Goal: Find specific page/section: Find specific page/section

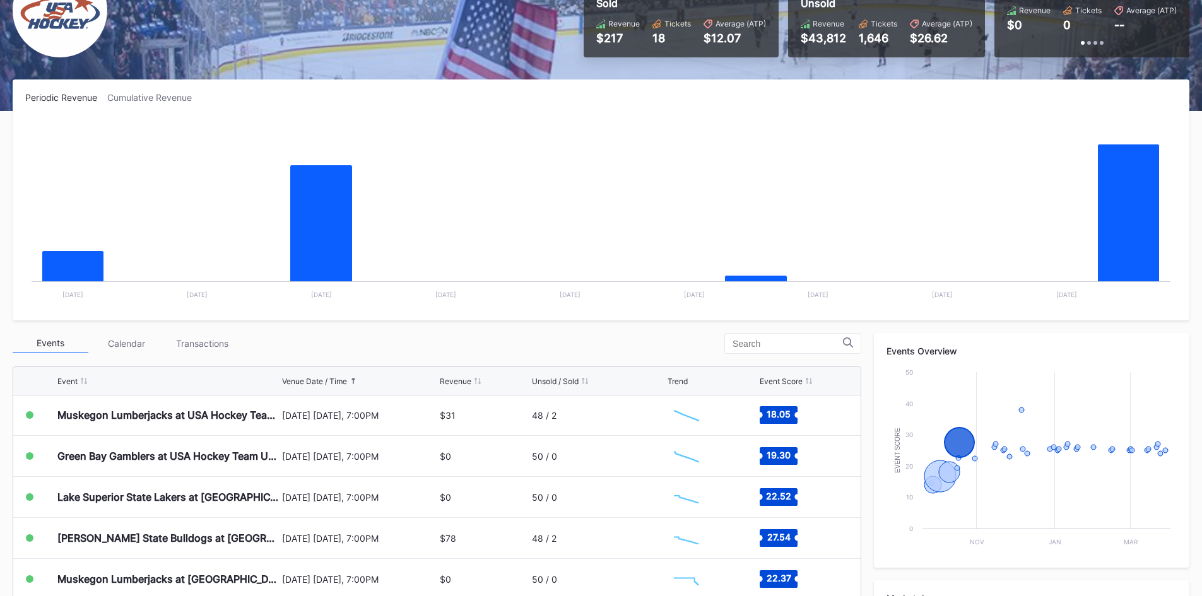
scroll to position [127, 0]
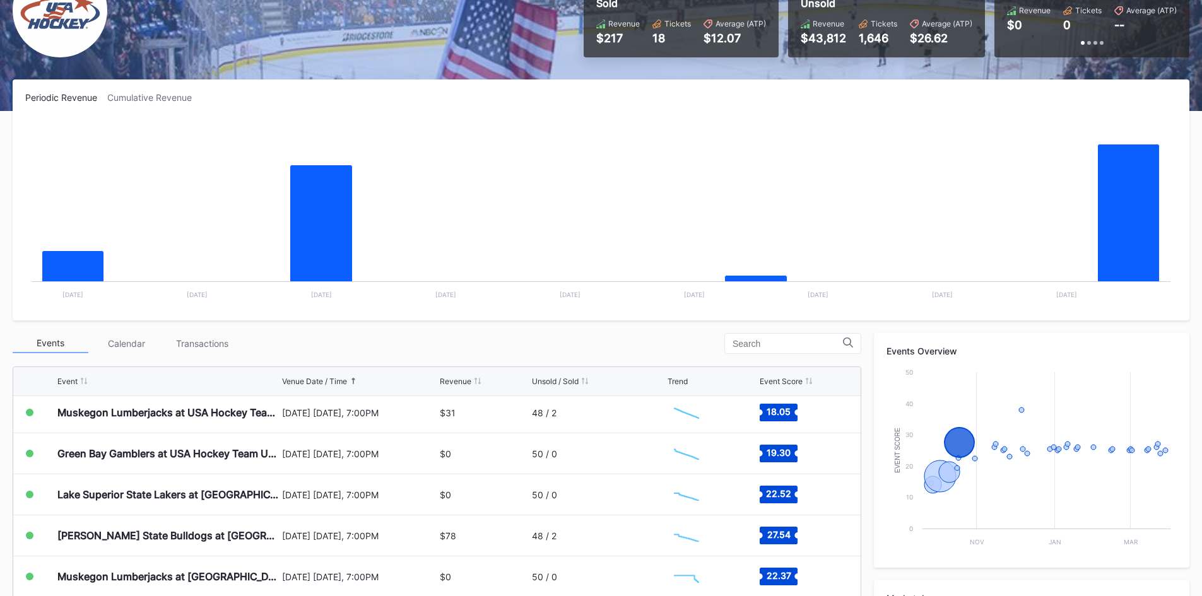
click at [842, 211] on rect "Chart title" at bounding box center [600, 213] width 1151 height 189
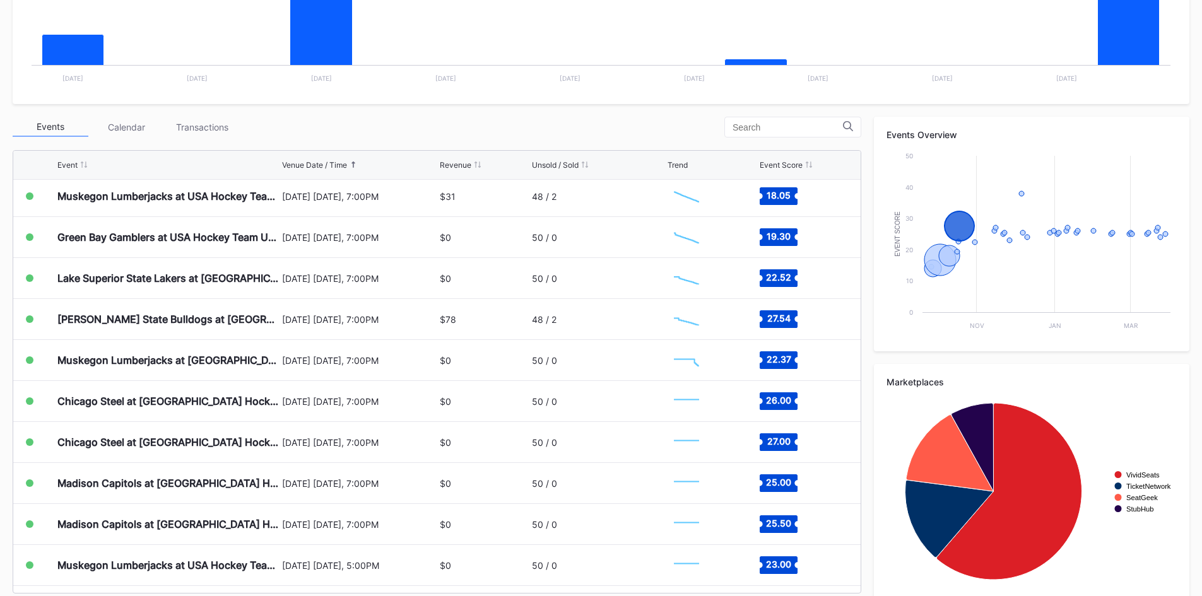
scroll to position [358, 0]
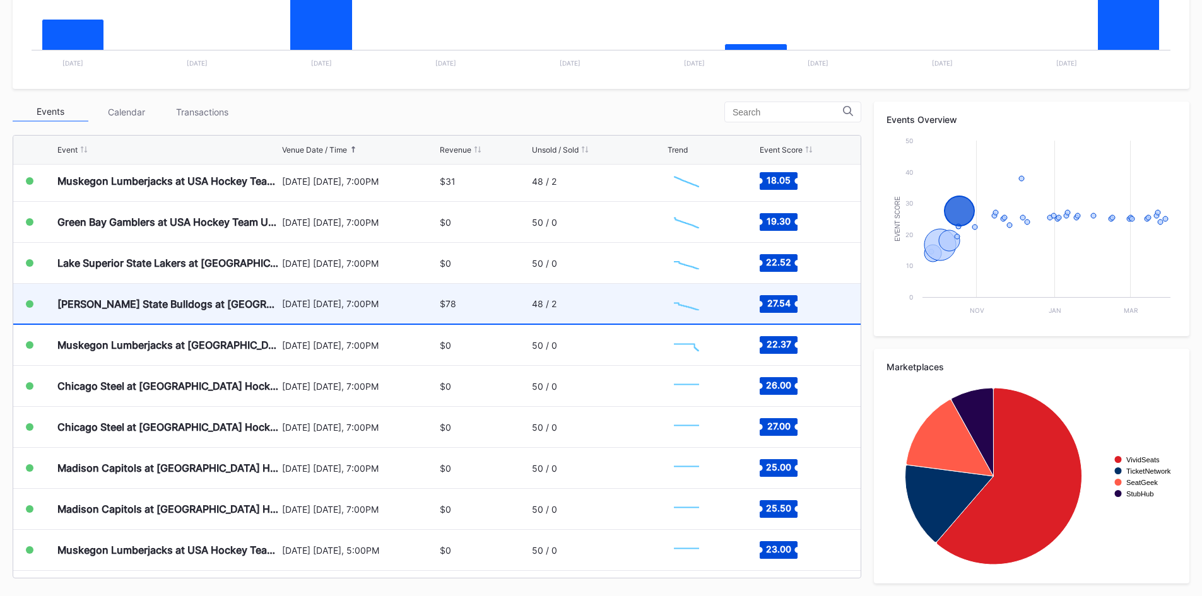
click at [500, 301] on div "$78" at bounding box center [484, 304] width 88 height 40
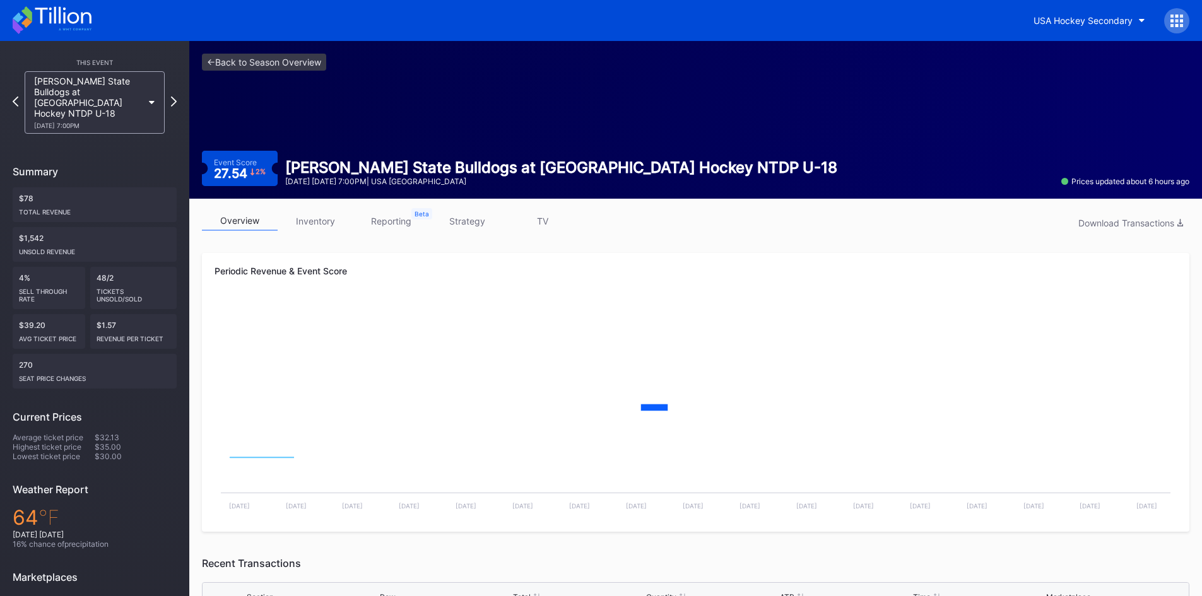
click at [316, 219] on link "inventory" at bounding box center [316, 221] width 76 height 20
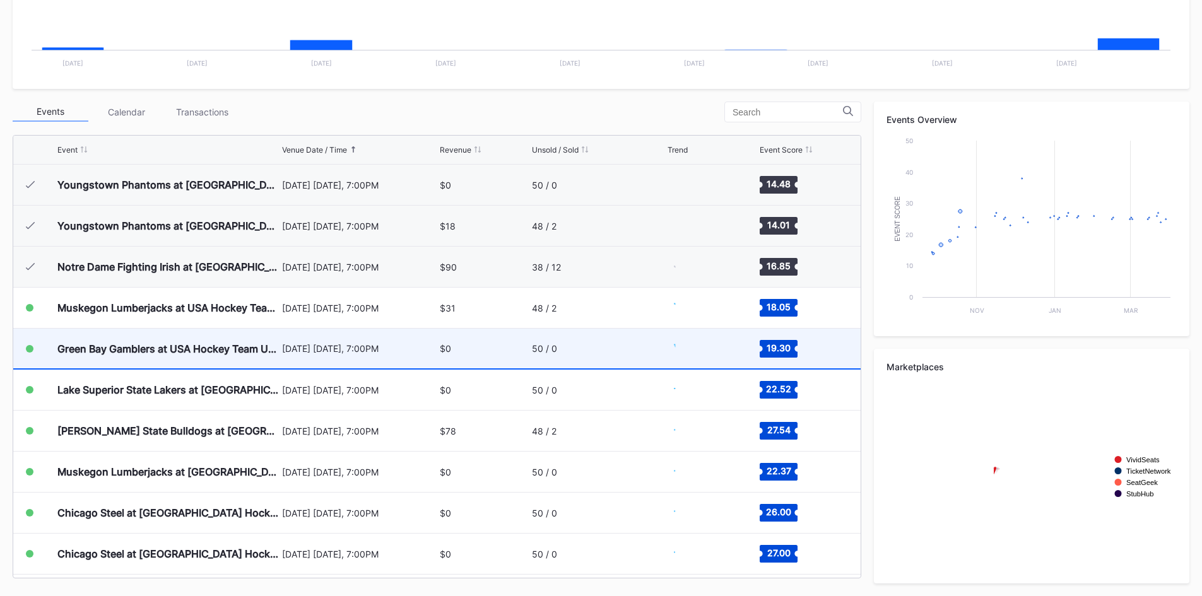
scroll to position [123, 0]
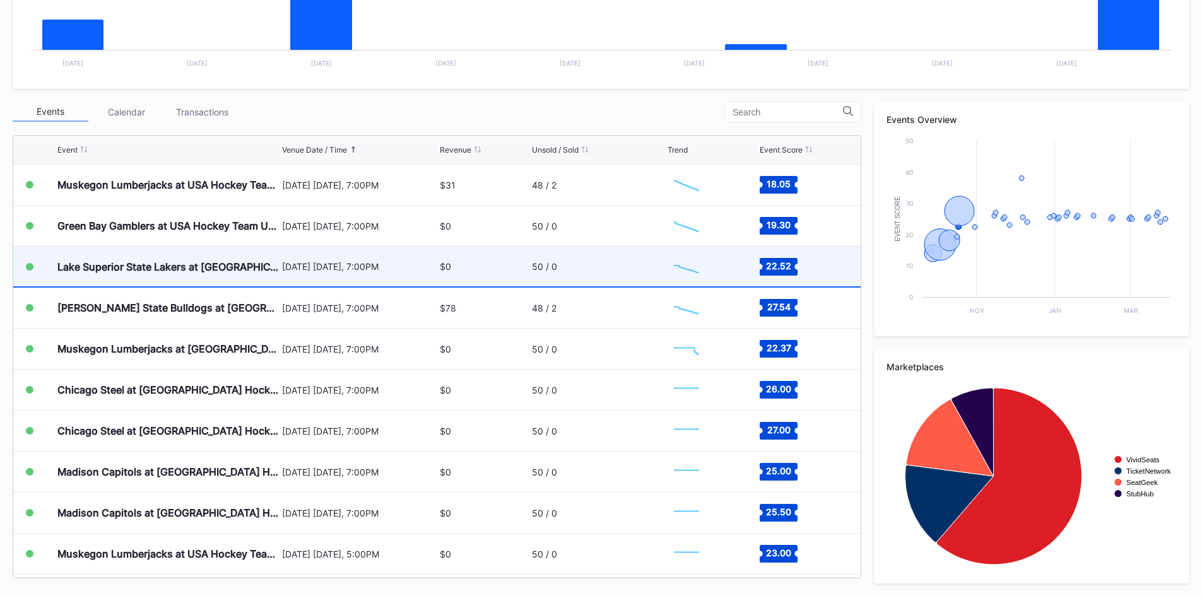
click at [454, 267] on div "$0" at bounding box center [484, 267] width 88 height 40
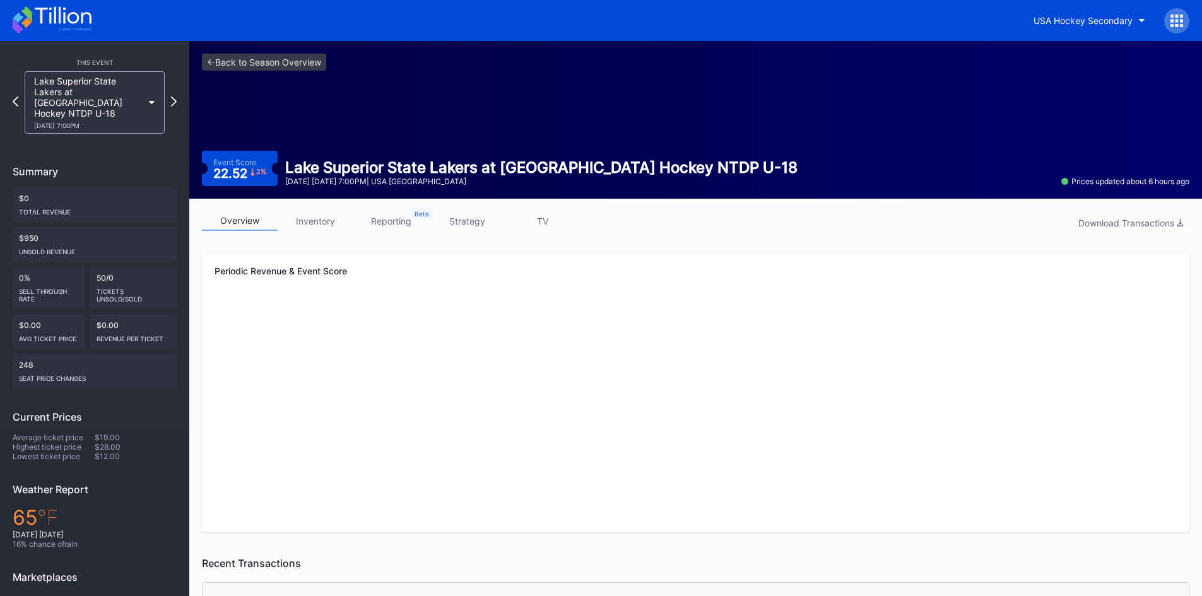
click at [305, 214] on link "inventory" at bounding box center [316, 221] width 76 height 20
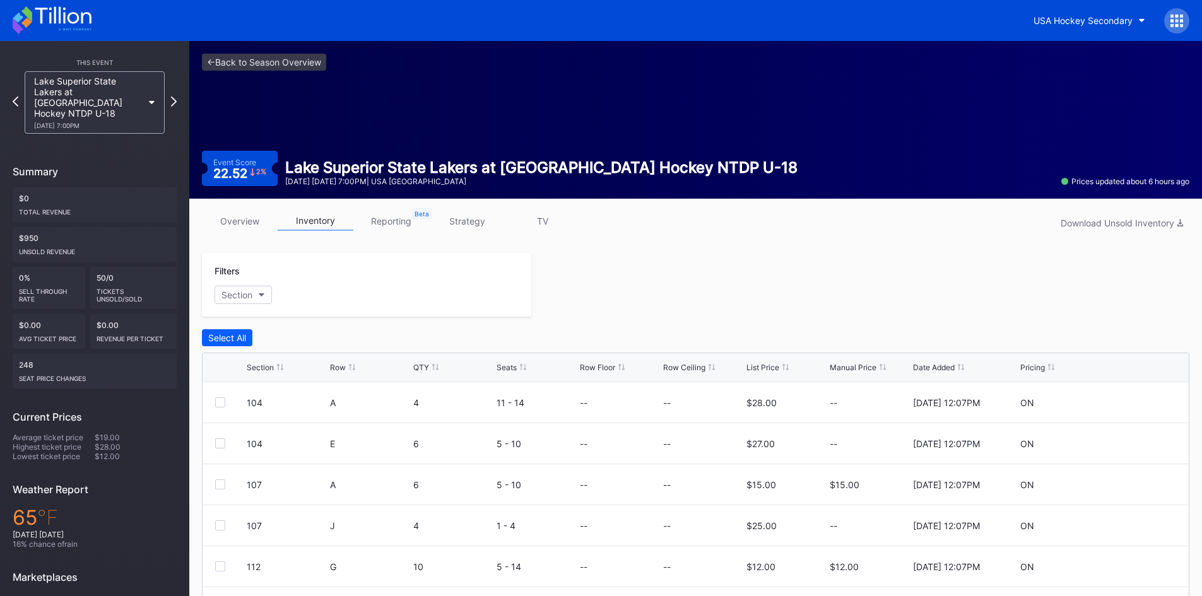
click at [43, 30] on icon at bounding box center [52, 20] width 79 height 28
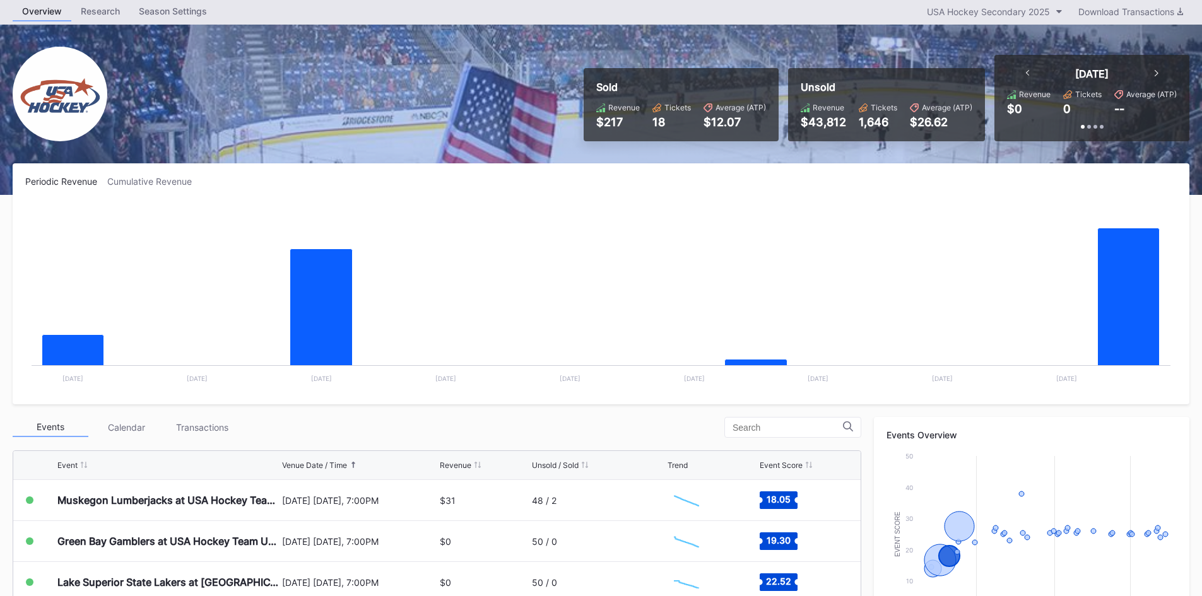
scroll to position [126, 0]
